Goal: Task Accomplishment & Management: Use online tool/utility

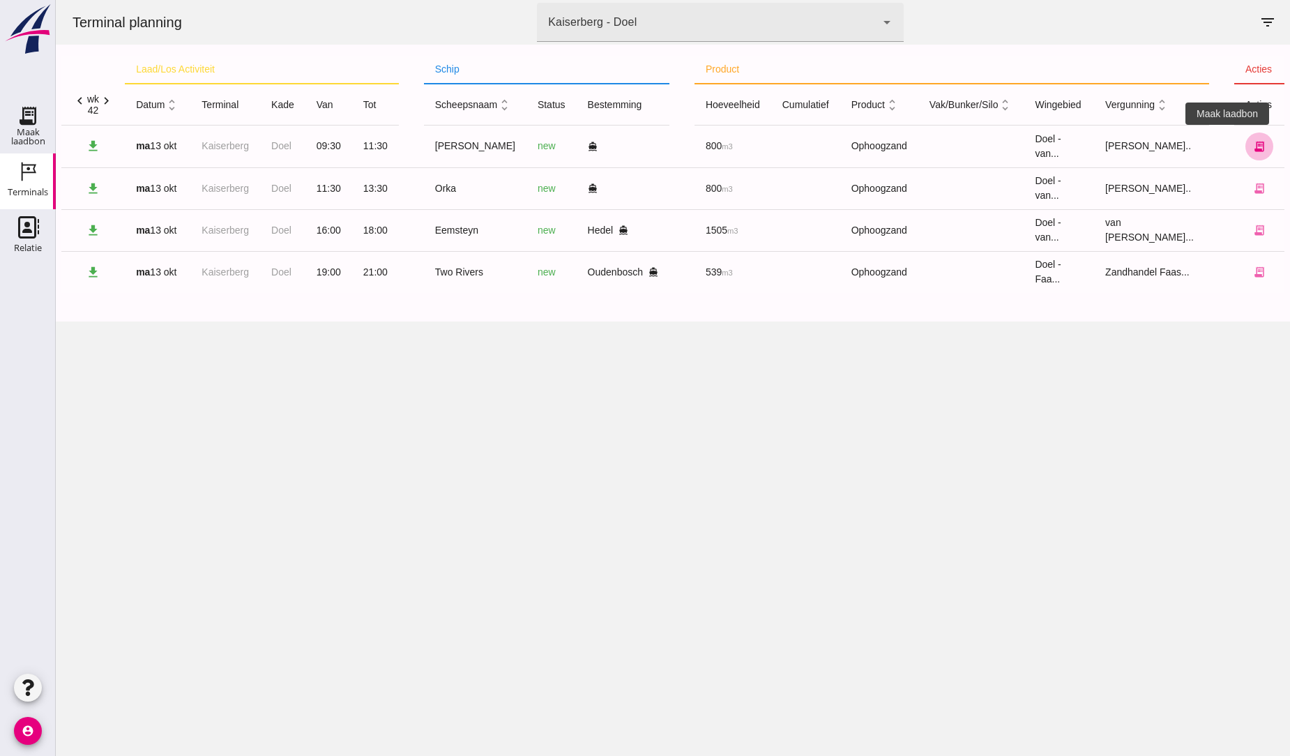
click at [1253, 144] on icon "receipt_long" at bounding box center [1259, 146] width 13 height 13
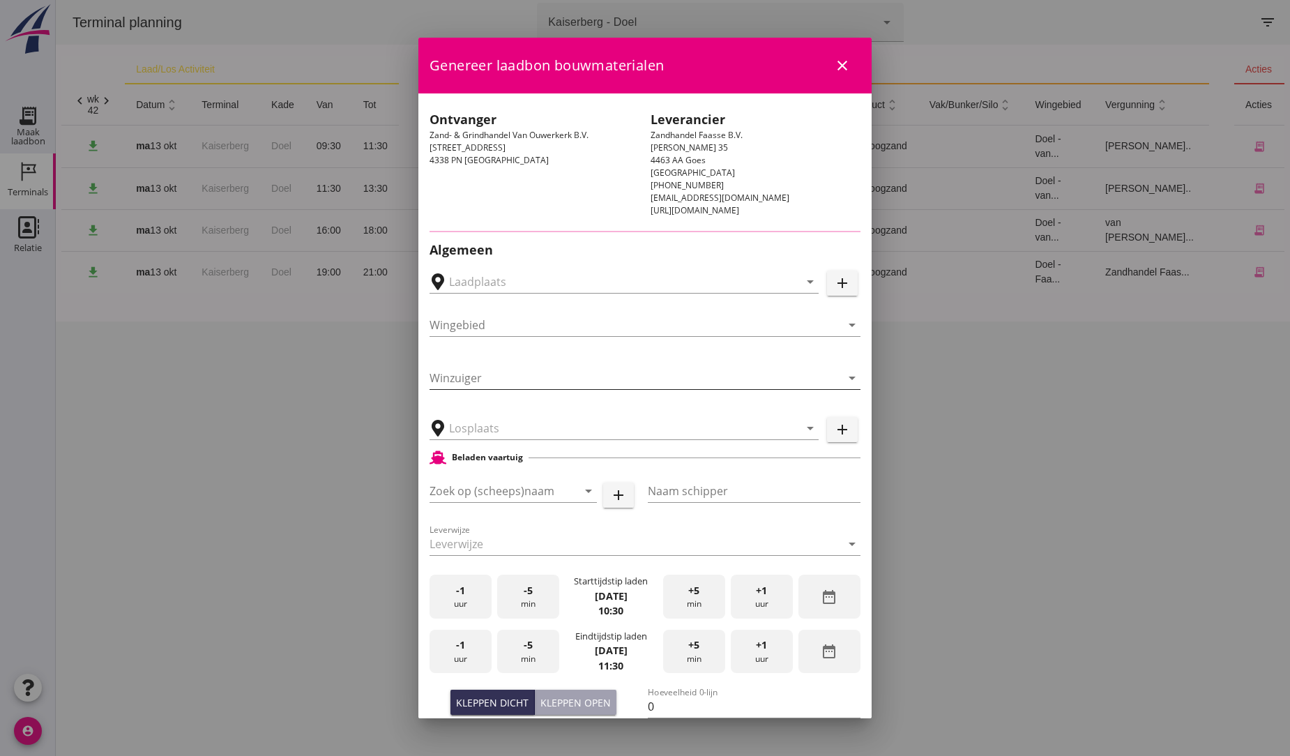
type input "[GEOGRAPHIC_DATA], [GEOGRAPHIC_DATA], [GEOGRAPHIC_DATA]"
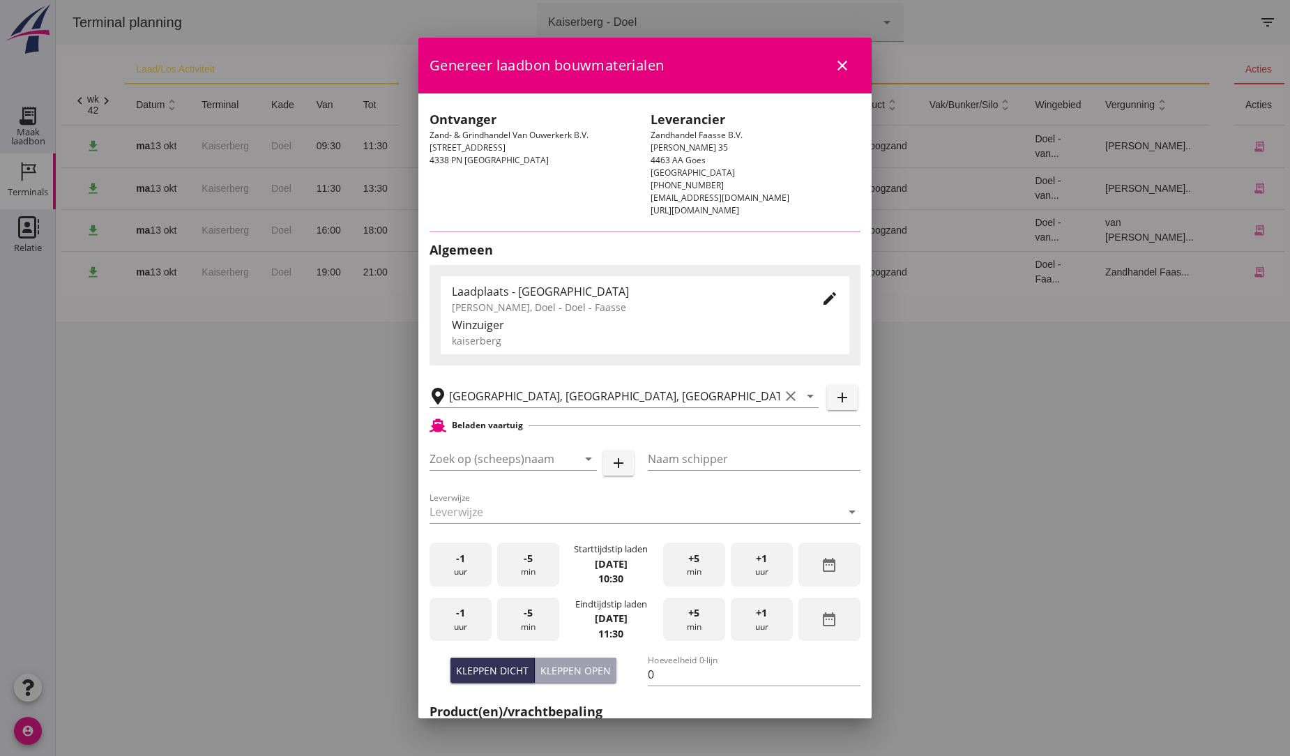
type input "[PERSON_NAME]"
type input "D. v/d Waal"
type input "1188"
type input "Ophoogzand (6120)"
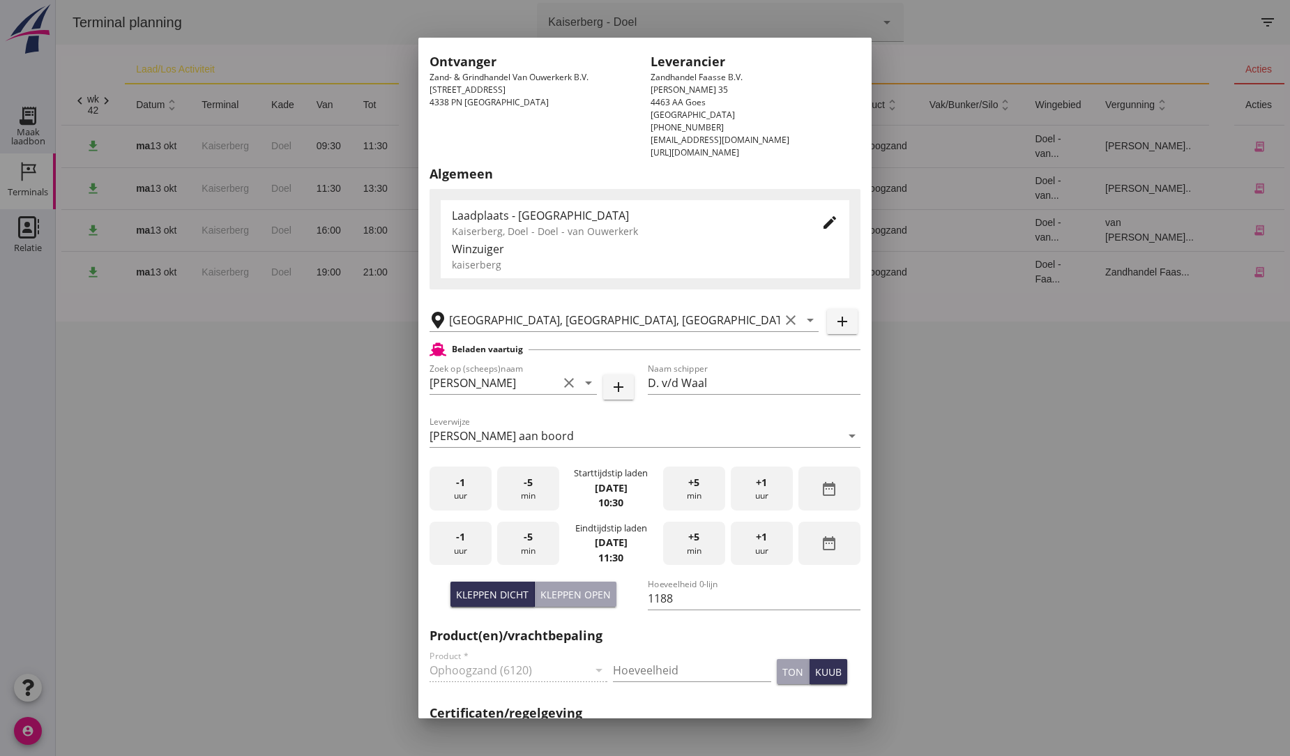
scroll to position [77, 0]
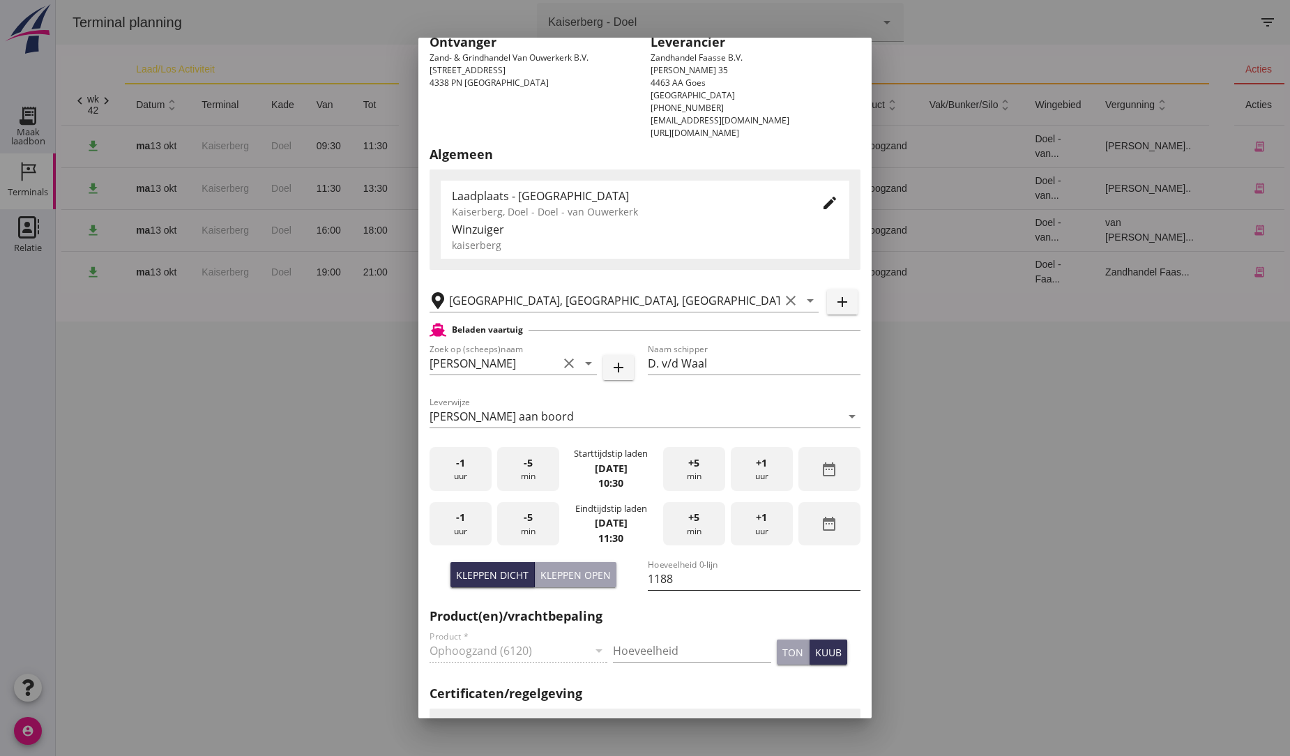
click at [679, 576] on input "1188" at bounding box center [754, 579] width 213 height 22
type input "1"
type input "800"
click at [696, 610] on h2 "Product(en)/vrachtbepaling" at bounding box center [645, 616] width 431 height 19
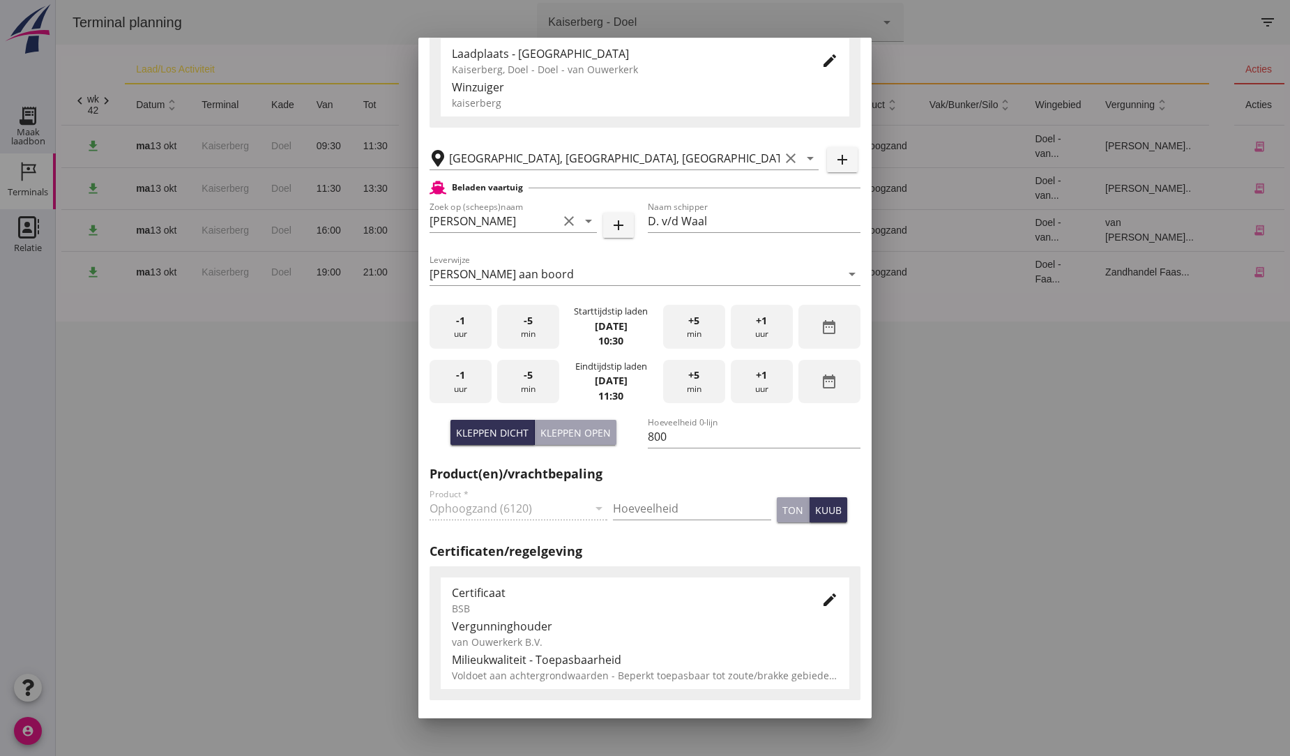
scroll to position [310, 0]
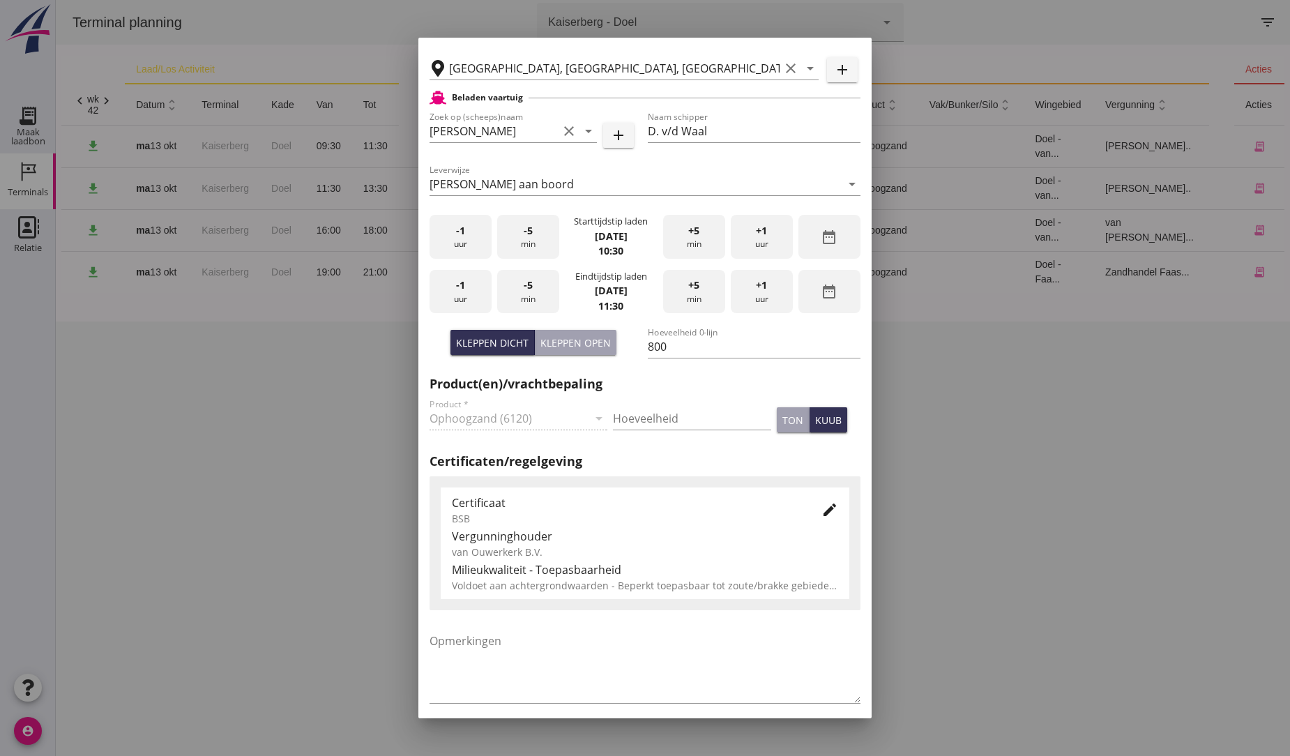
click at [756, 287] on span "+1" at bounding box center [761, 285] width 11 height 15
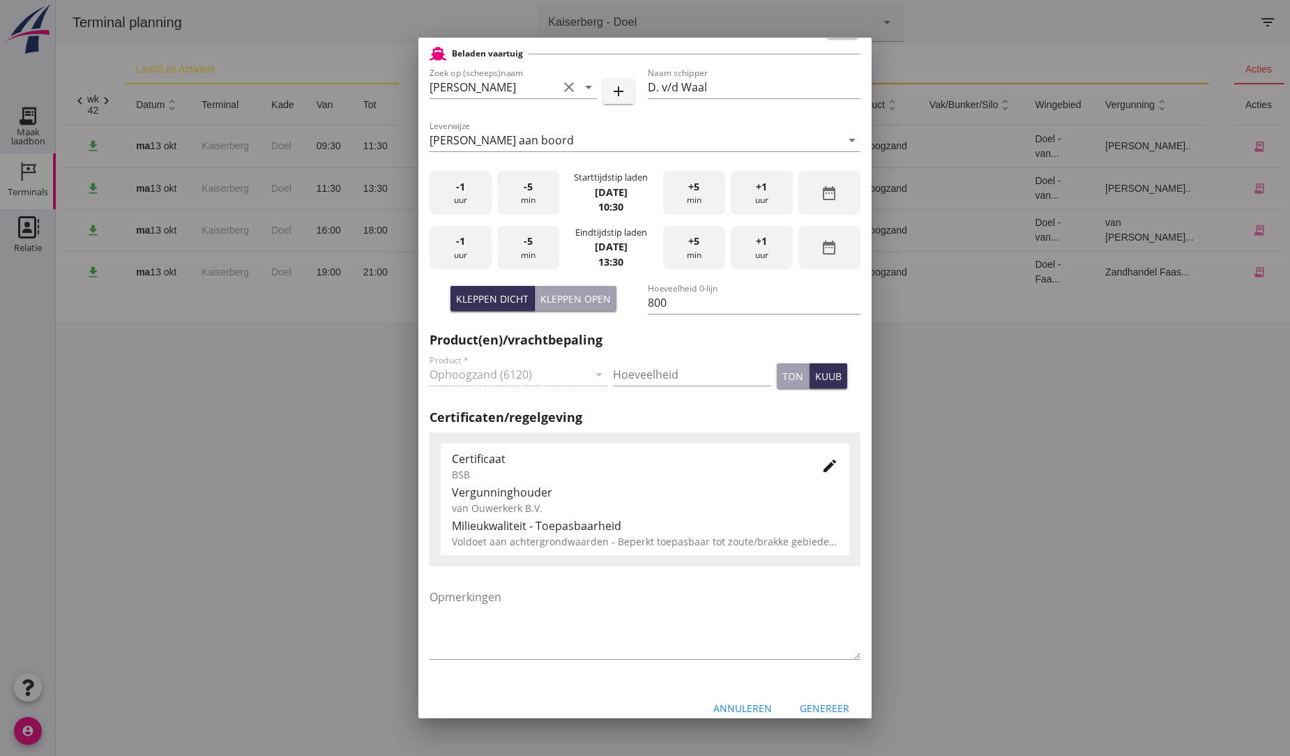
scroll to position [370, 0]
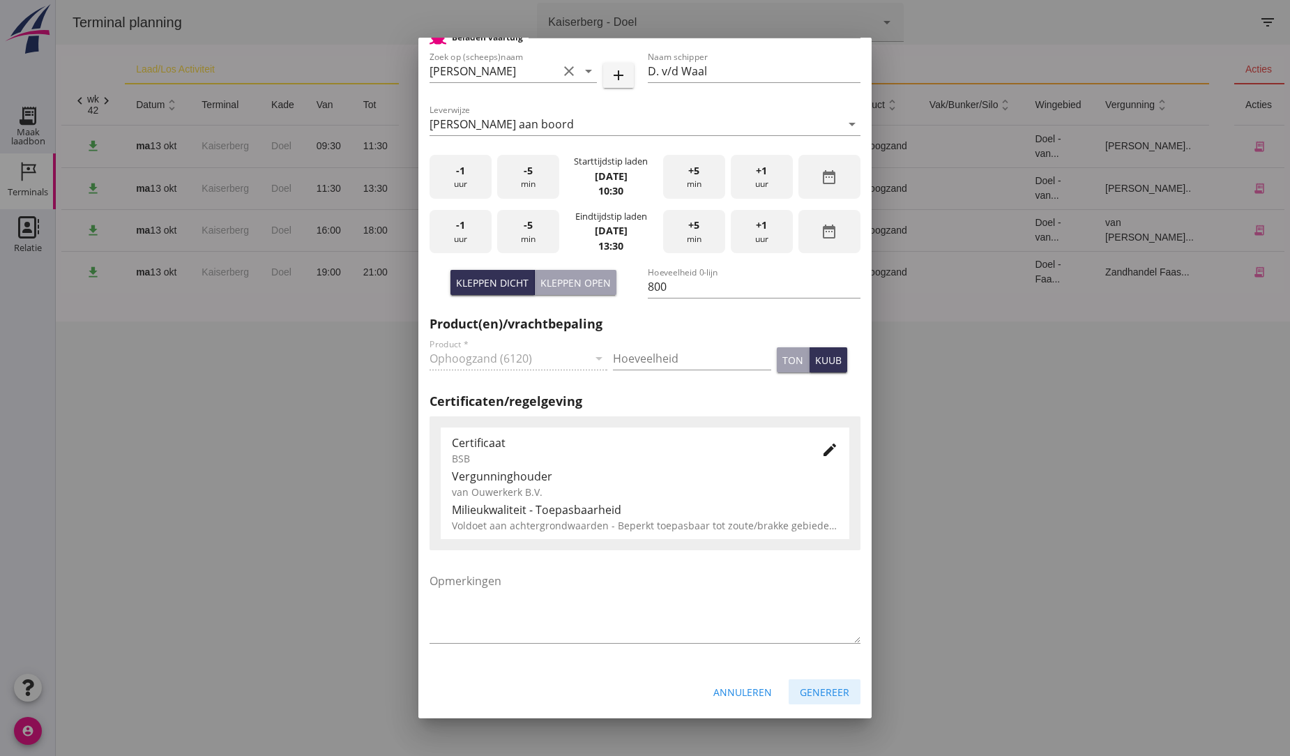
click at [824, 694] on div "Genereer" at bounding box center [825, 692] width 50 height 15
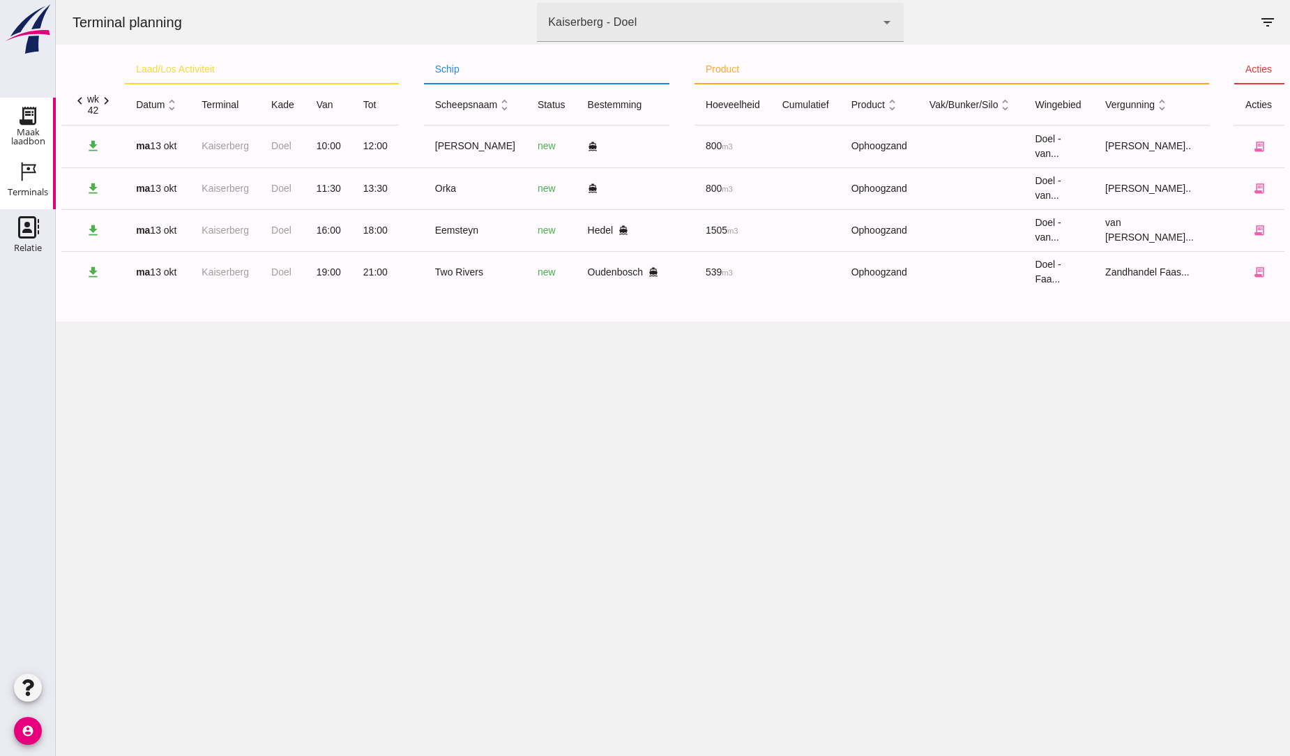
click at [28, 119] on icon "Maak laadbon" at bounding box center [28, 116] width 22 height 22
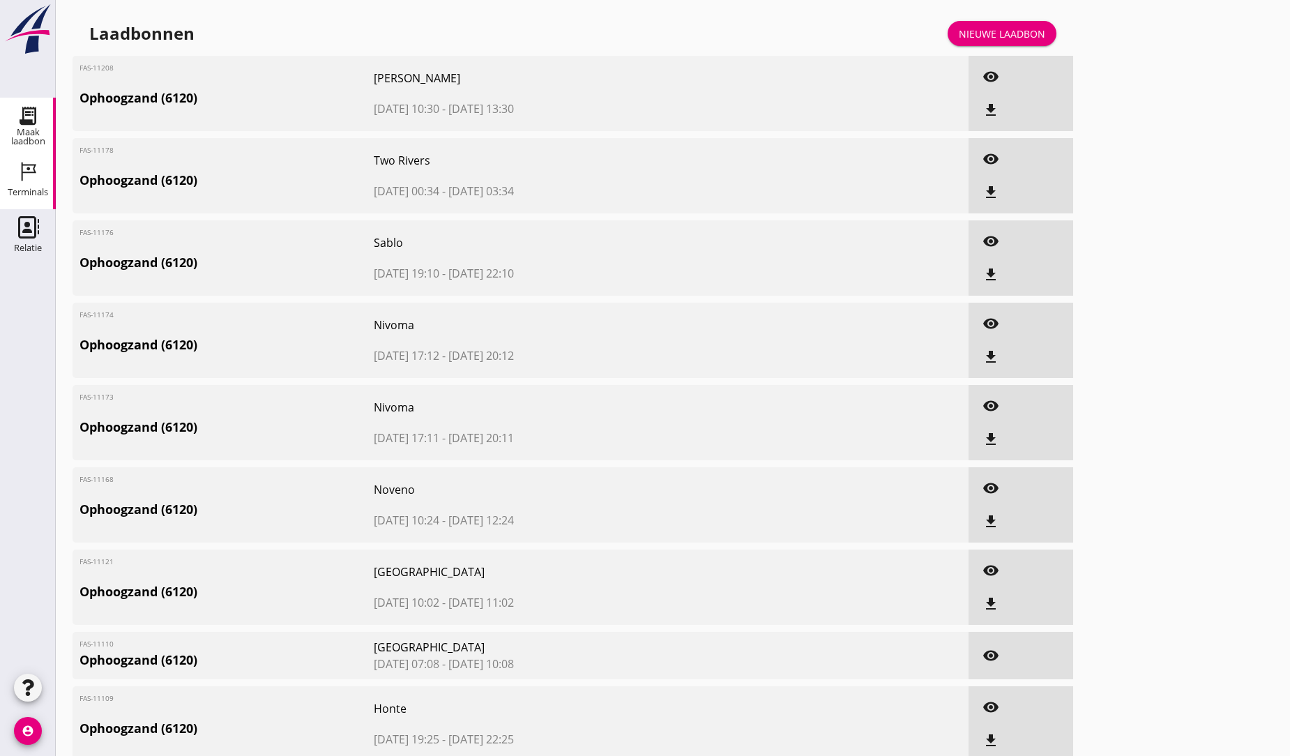
click at [29, 169] on use at bounding box center [29, 171] width 15 height 19
